Goal: Information Seeking & Learning: Learn about a topic

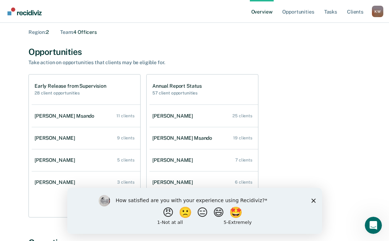
scroll to position [36, 0]
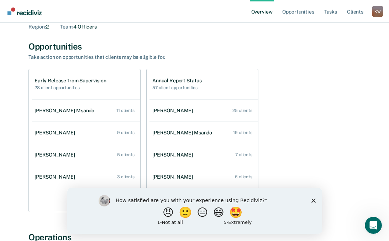
click at [320, 95] on div "Early Release from Supervision 28 client opportunities [PERSON_NAME] Msando 11 …" at bounding box center [194, 140] width 332 height 143
click at [316, 200] on div "How satisfied are you with your experience using Recidiviz? 😠 🙁 😑 😄 🤩 1 - Not a…" at bounding box center [194, 210] width 255 height 46
click at [311, 200] on icon "Close survey" at bounding box center [313, 200] width 4 height 4
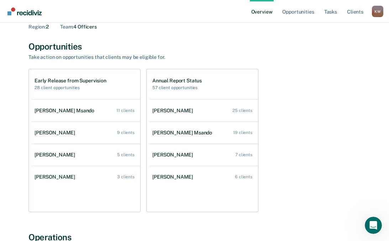
click at [17, 47] on div "[PERSON_NAME] Overview Region : 2 Team : 4 Officers Opportunities Take action o…" at bounding box center [195, 206] width 372 height 422
click at [322, 61] on div "Opportunities Take action on opportunities that clients may be eligible for. Ea…" at bounding box center [194, 126] width 332 height 171
